Goal: Navigation & Orientation: Find specific page/section

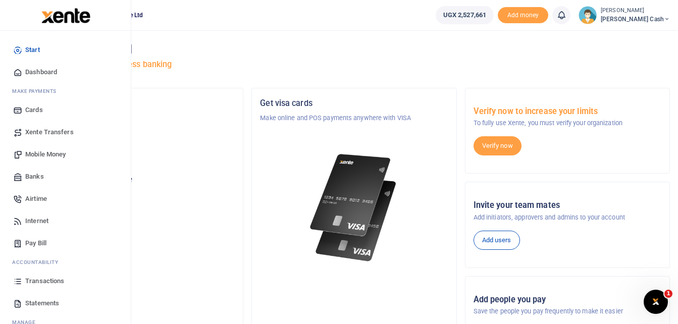
click at [42, 282] on span "Transactions" at bounding box center [44, 281] width 39 height 10
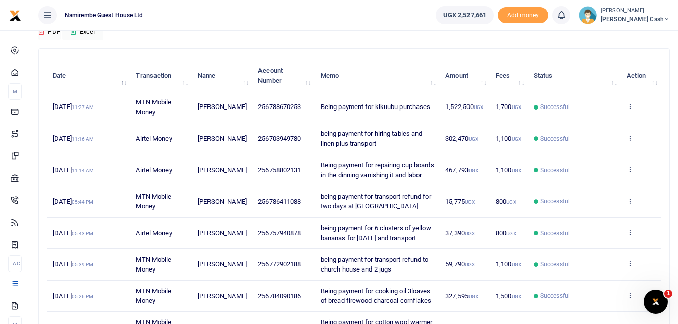
scroll to position [46, 0]
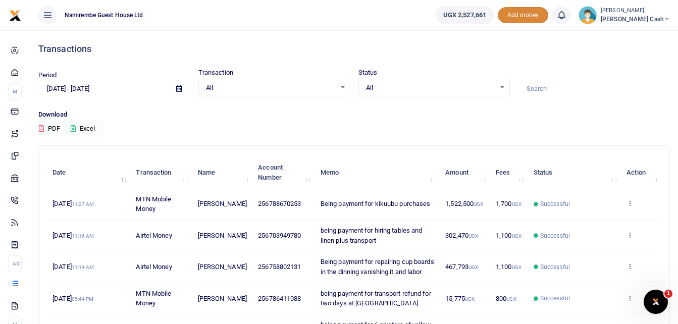
click at [548, 12] on span "Add money" at bounding box center [523, 15] width 50 height 17
click at [502, 86] on div "All Select an option..." at bounding box center [434, 87] width 151 height 11
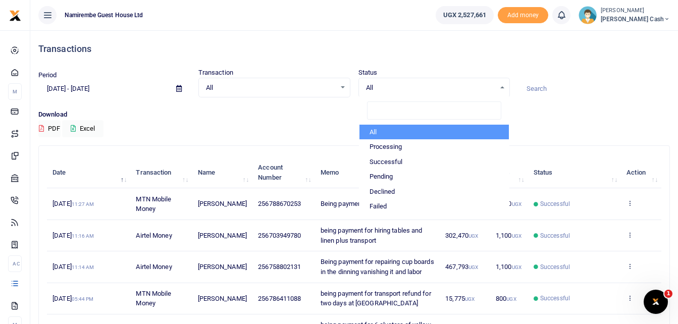
click at [343, 85] on div "All Select an option..." at bounding box center [274, 87] width 151 height 11
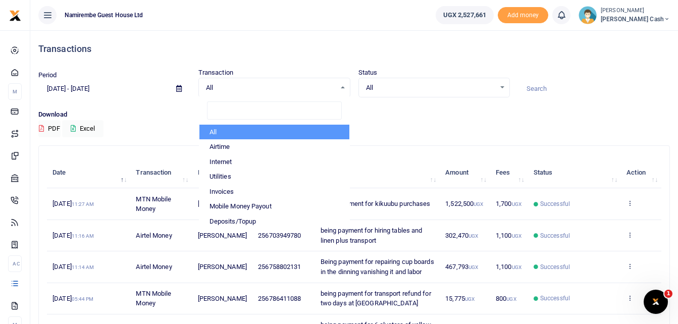
click at [49, 14] on icon at bounding box center [47, 15] width 10 height 11
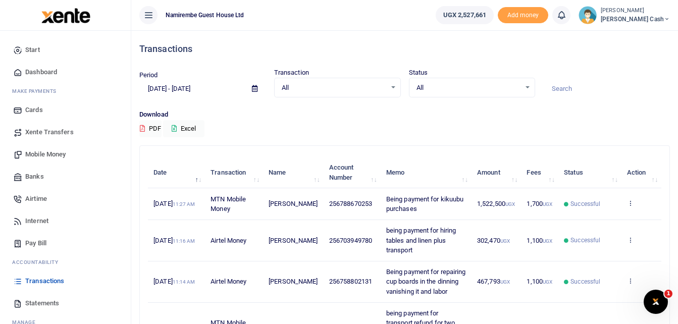
click at [31, 245] on span "Pay Bill" at bounding box center [35, 243] width 21 height 10
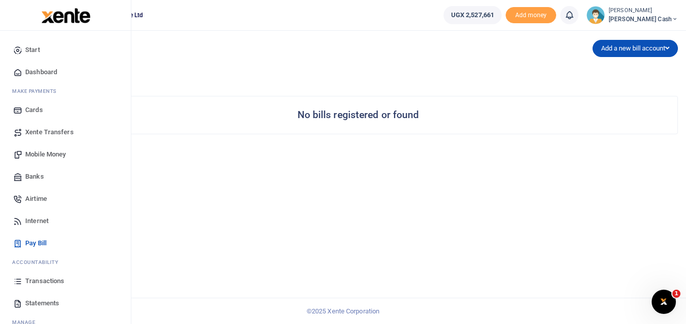
click at [38, 281] on span "Transactions" at bounding box center [44, 281] width 39 height 10
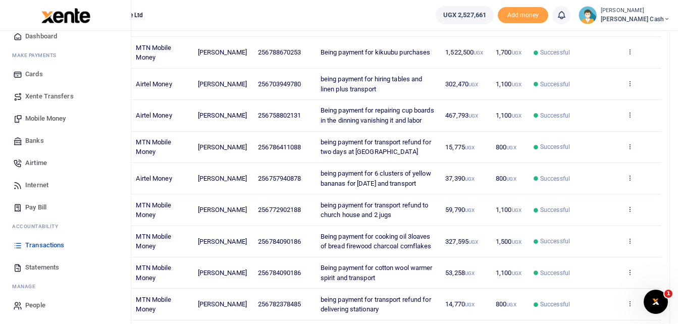
scroll to position [248, 0]
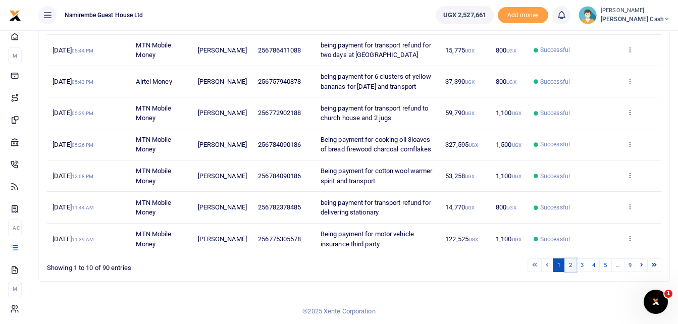
click at [572, 265] on link "2" at bounding box center [571, 266] width 12 height 14
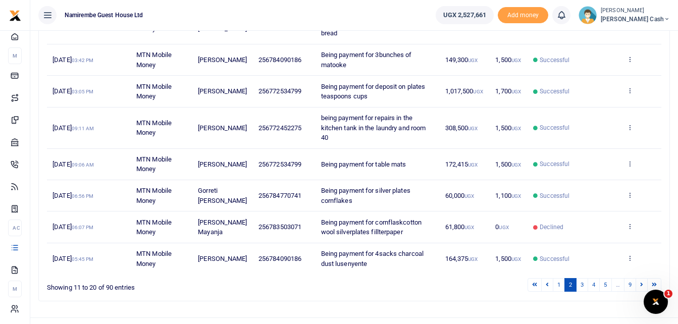
click at [56, 14] on button at bounding box center [47, 15] width 18 height 18
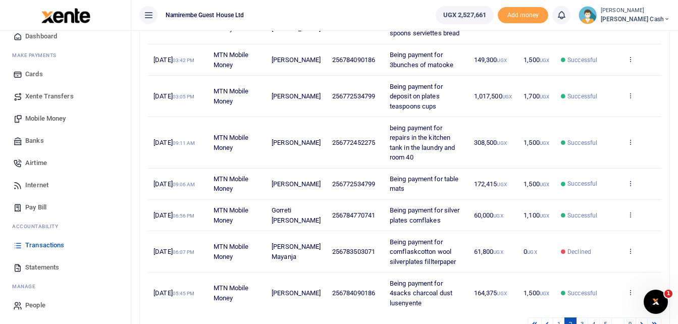
click at [145, 15] on icon at bounding box center [148, 15] width 10 height 11
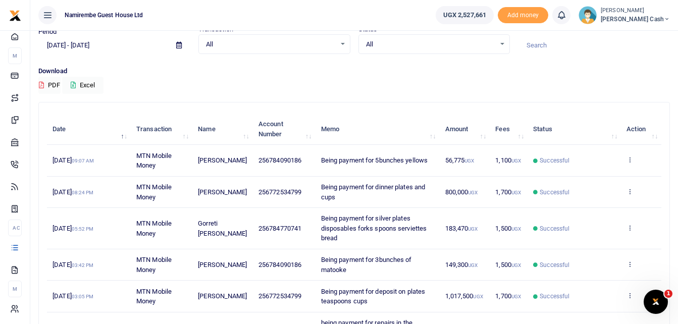
scroll to position [0, 0]
